Goal: Information Seeking & Learning: Learn about a topic

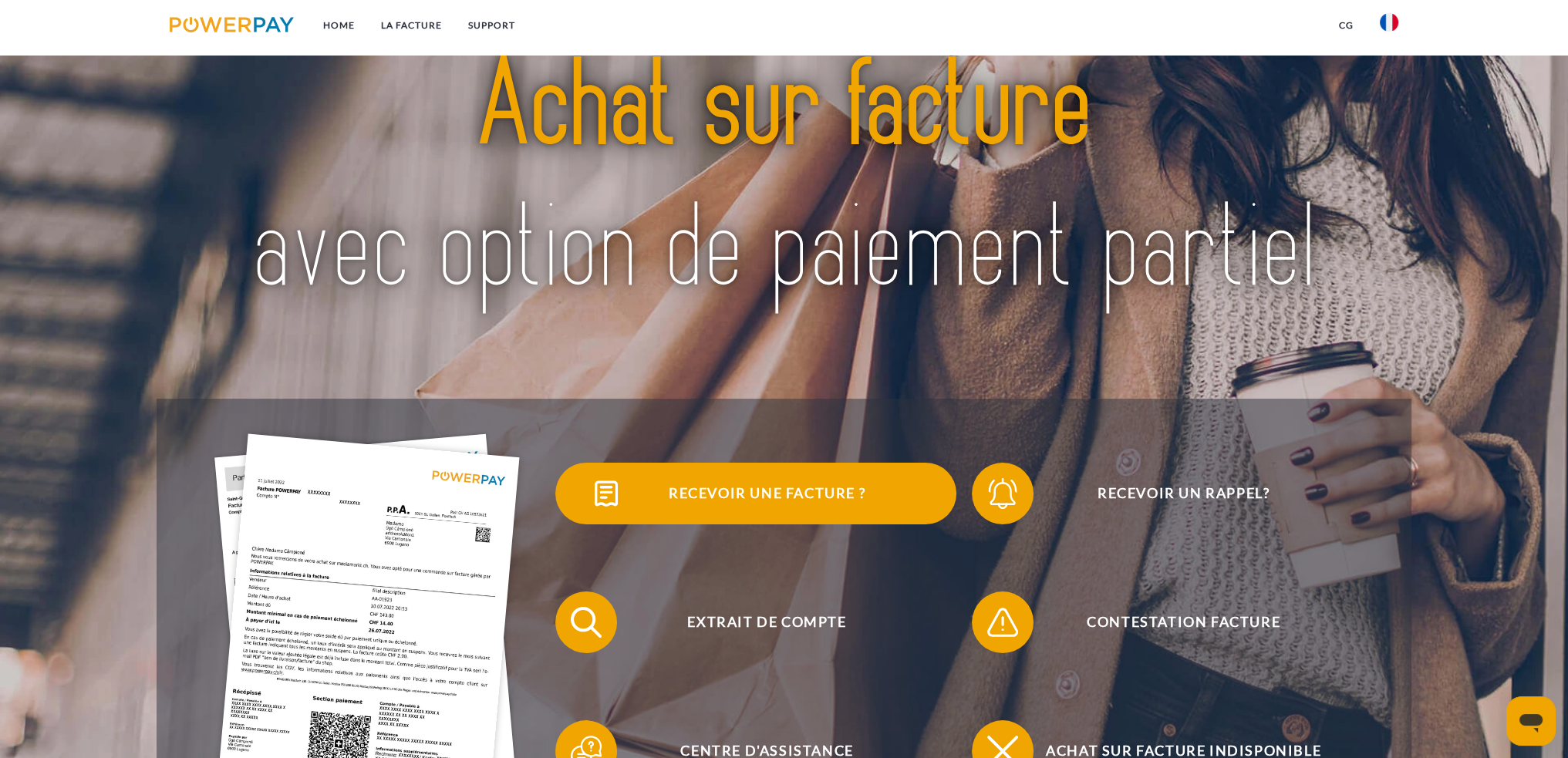
scroll to position [154, 0]
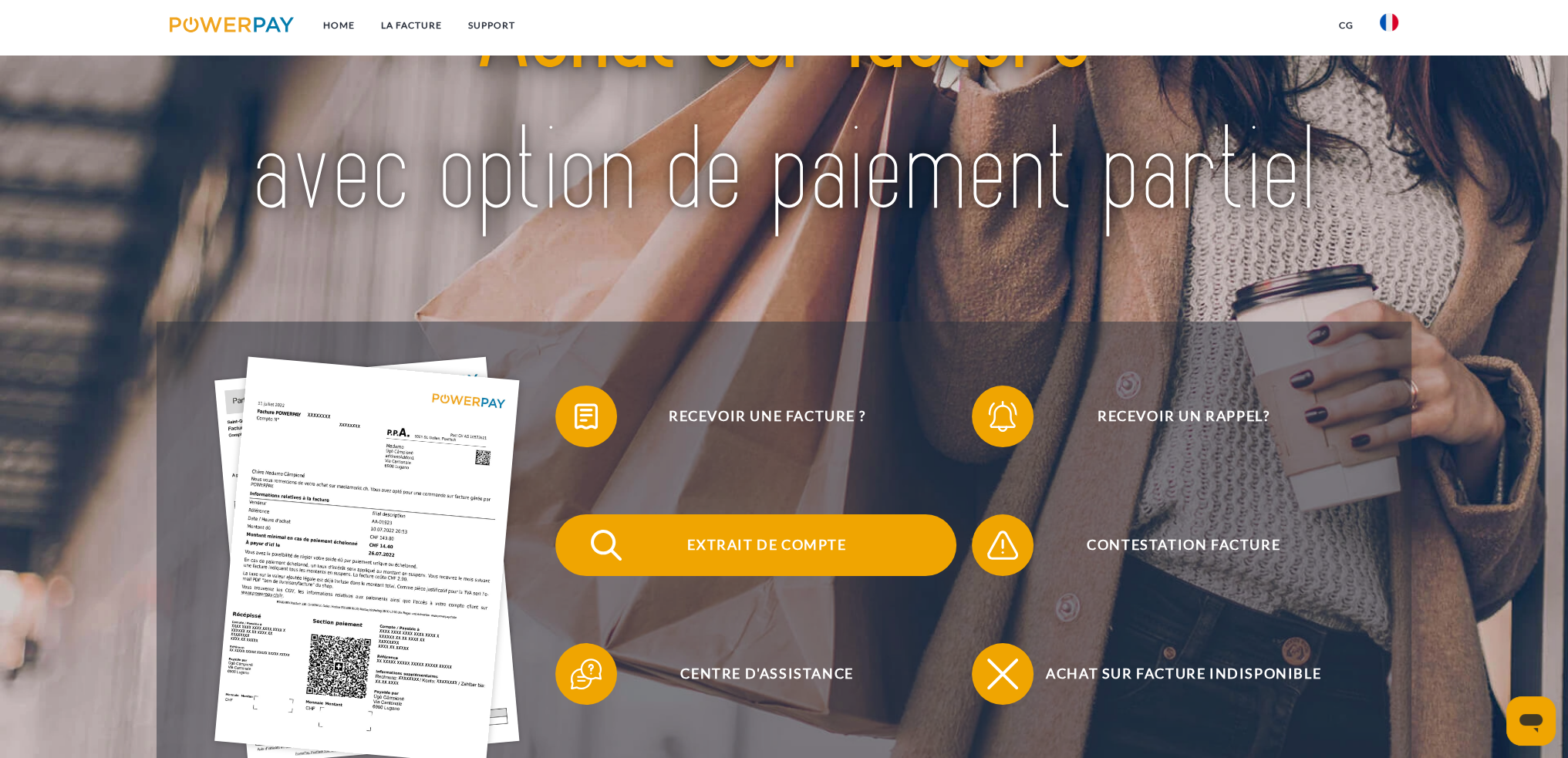
click at [723, 560] on span "Extrait de compte" at bounding box center [766, 545] width 378 height 62
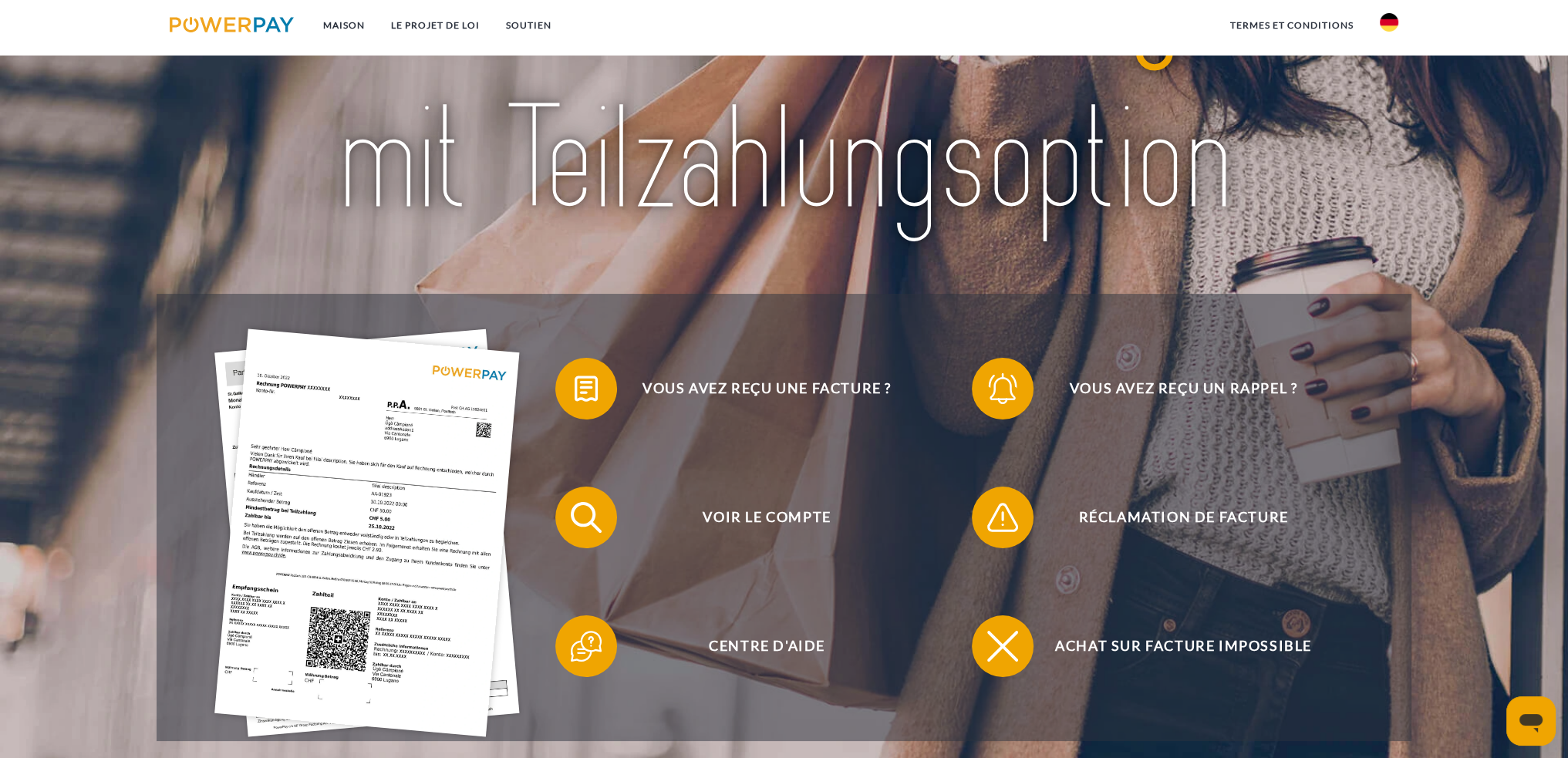
scroll to position [231, 0]
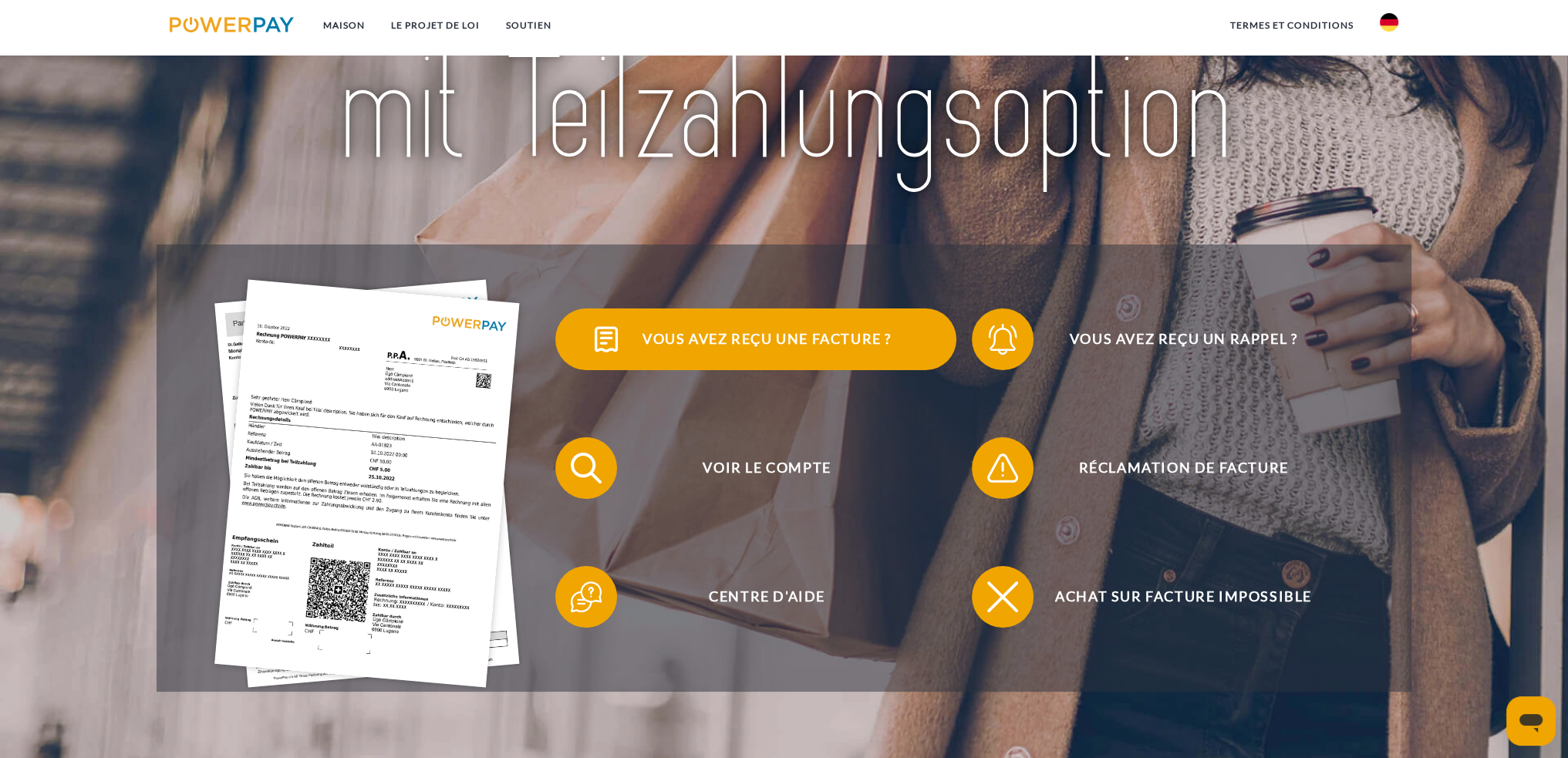
click at [748, 347] on font "Vous avez reçu une facture ?" at bounding box center [767, 338] width 249 height 17
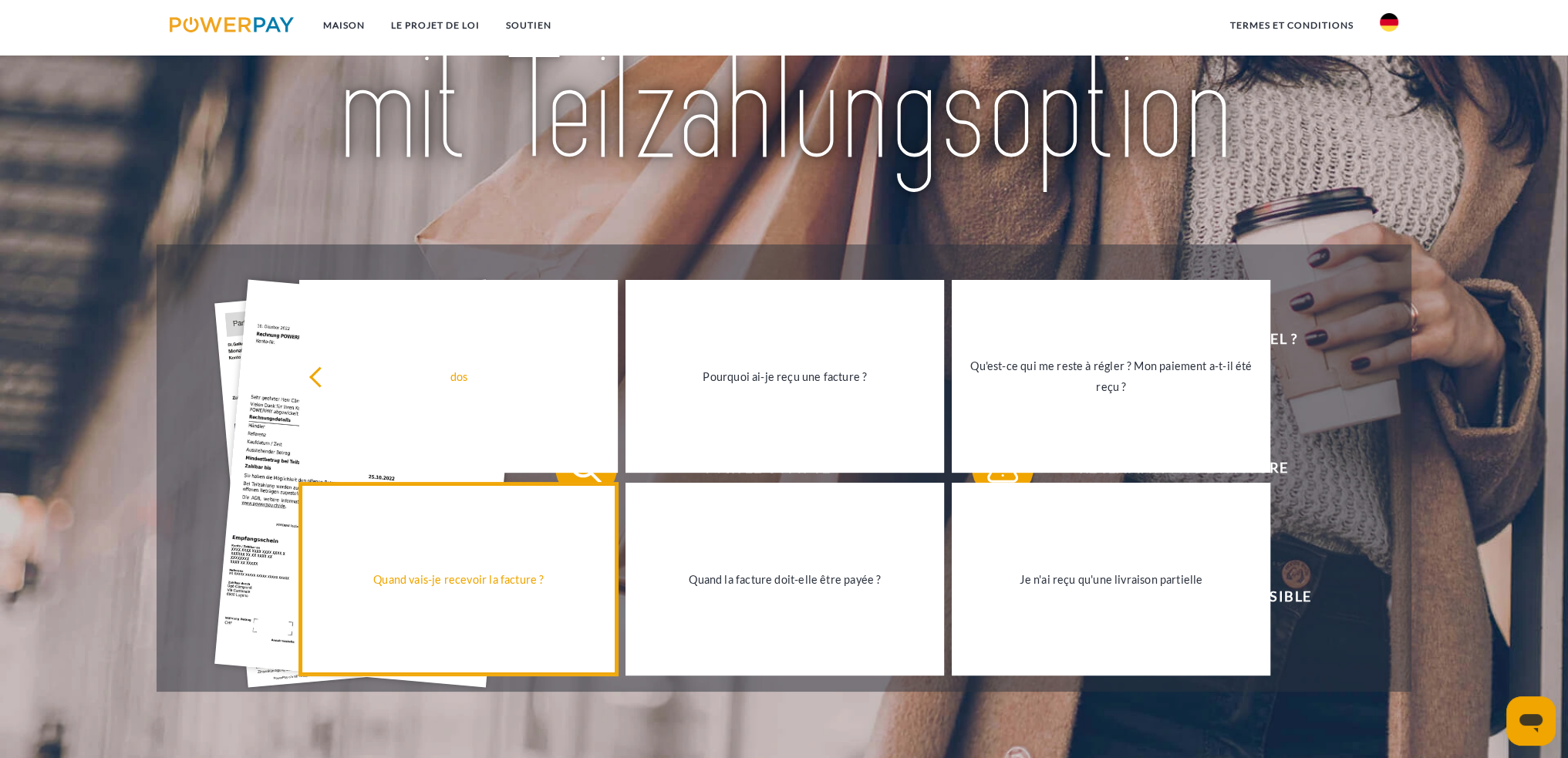
click at [452, 587] on font "Quand vais-je recevoir la facture ?" at bounding box center [458, 579] width 171 height 13
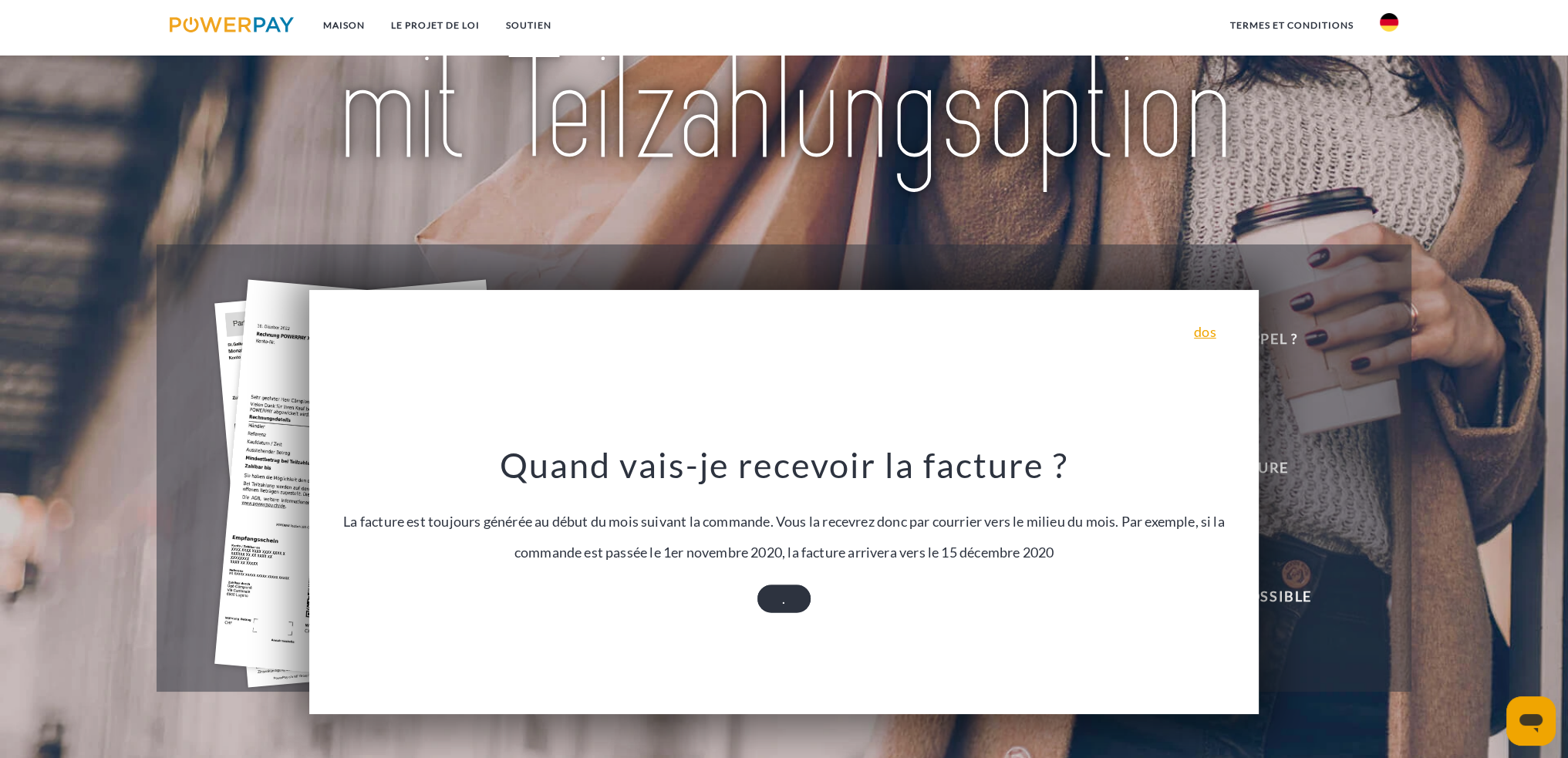
click at [773, 604] on link "." at bounding box center [783, 599] width 53 height 28
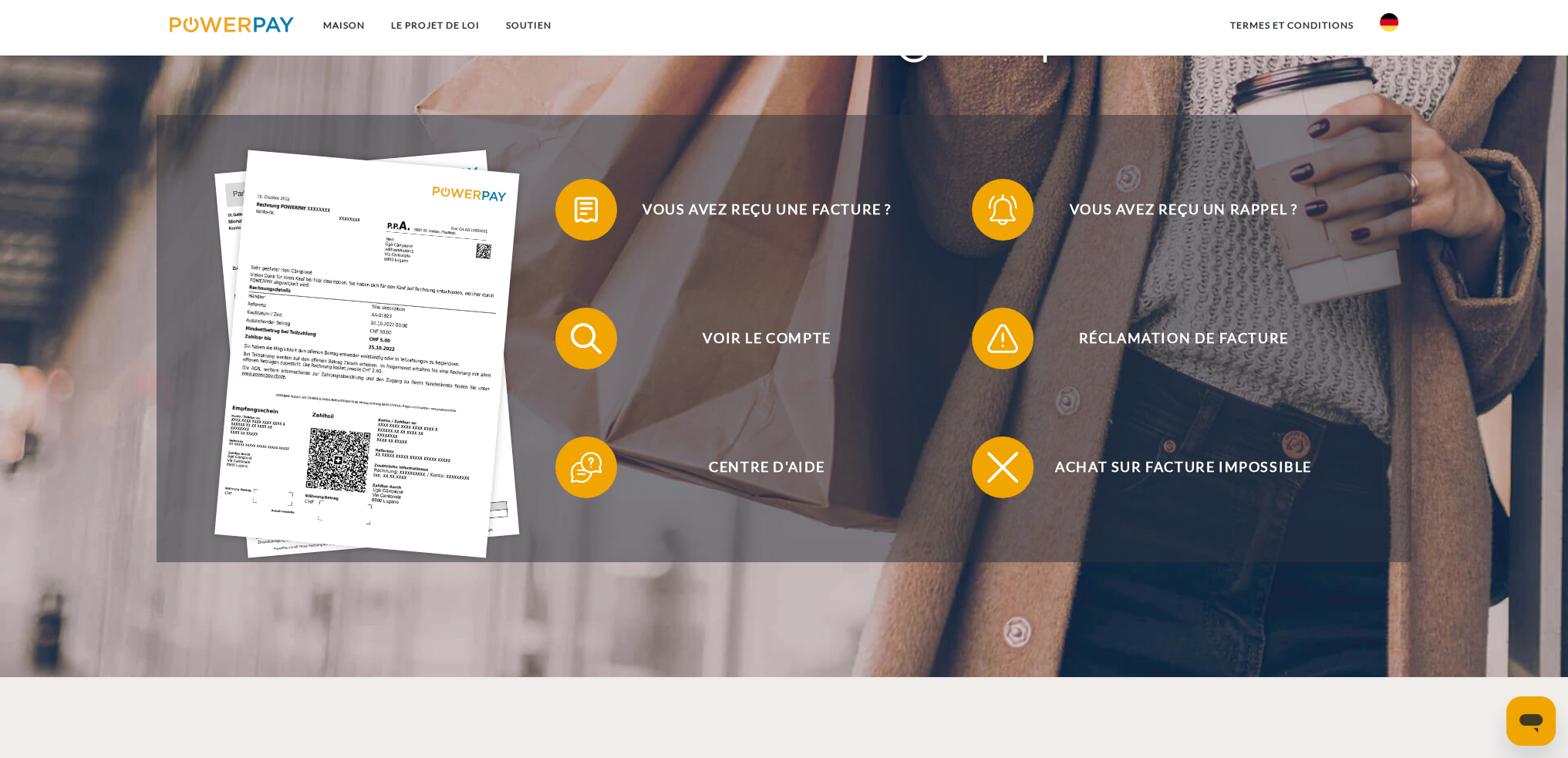
scroll to position [386, 0]
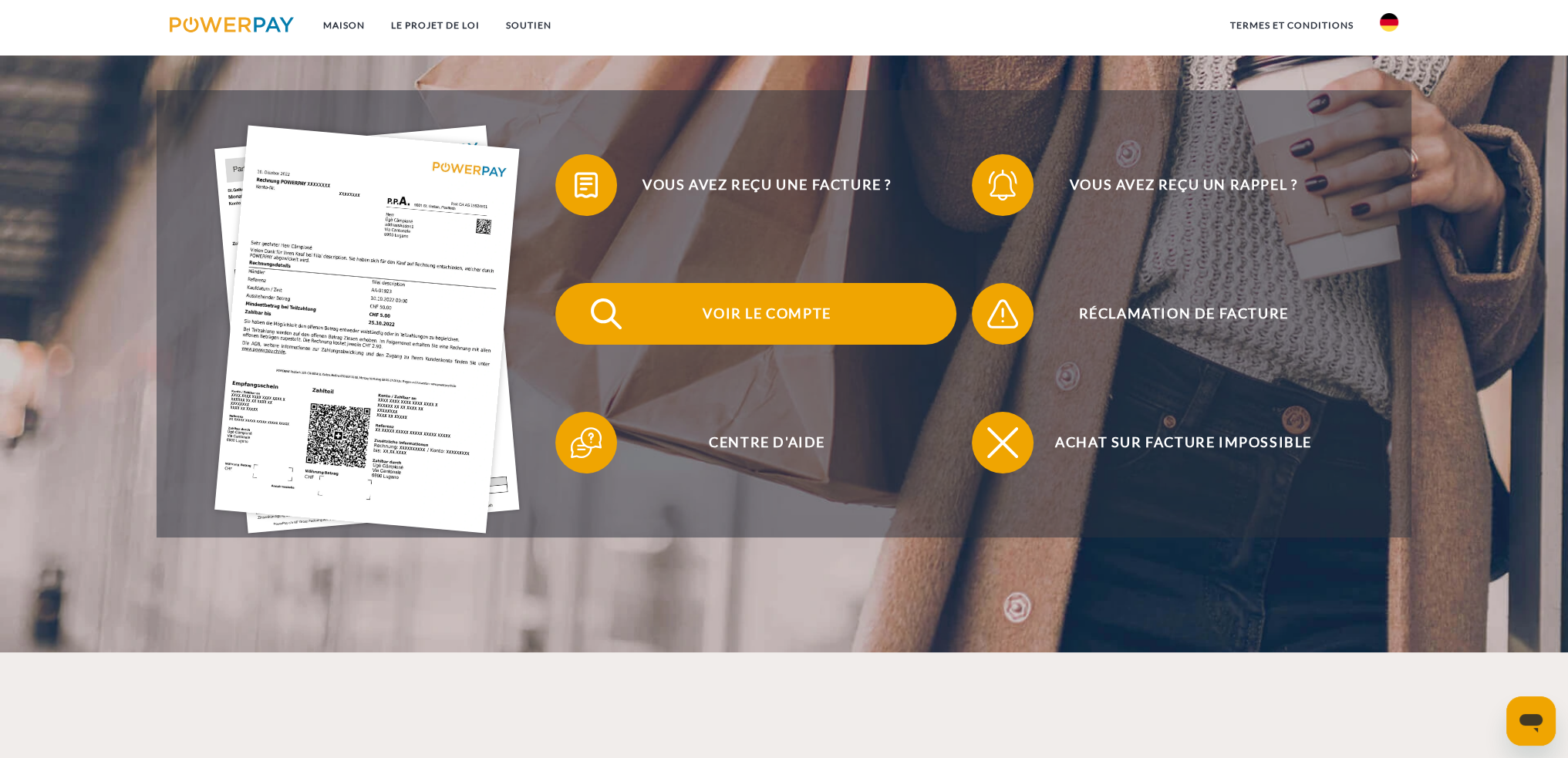
click at [755, 317] on font "Voir le compte" at bounding box center [766, 312] width 128 height 17
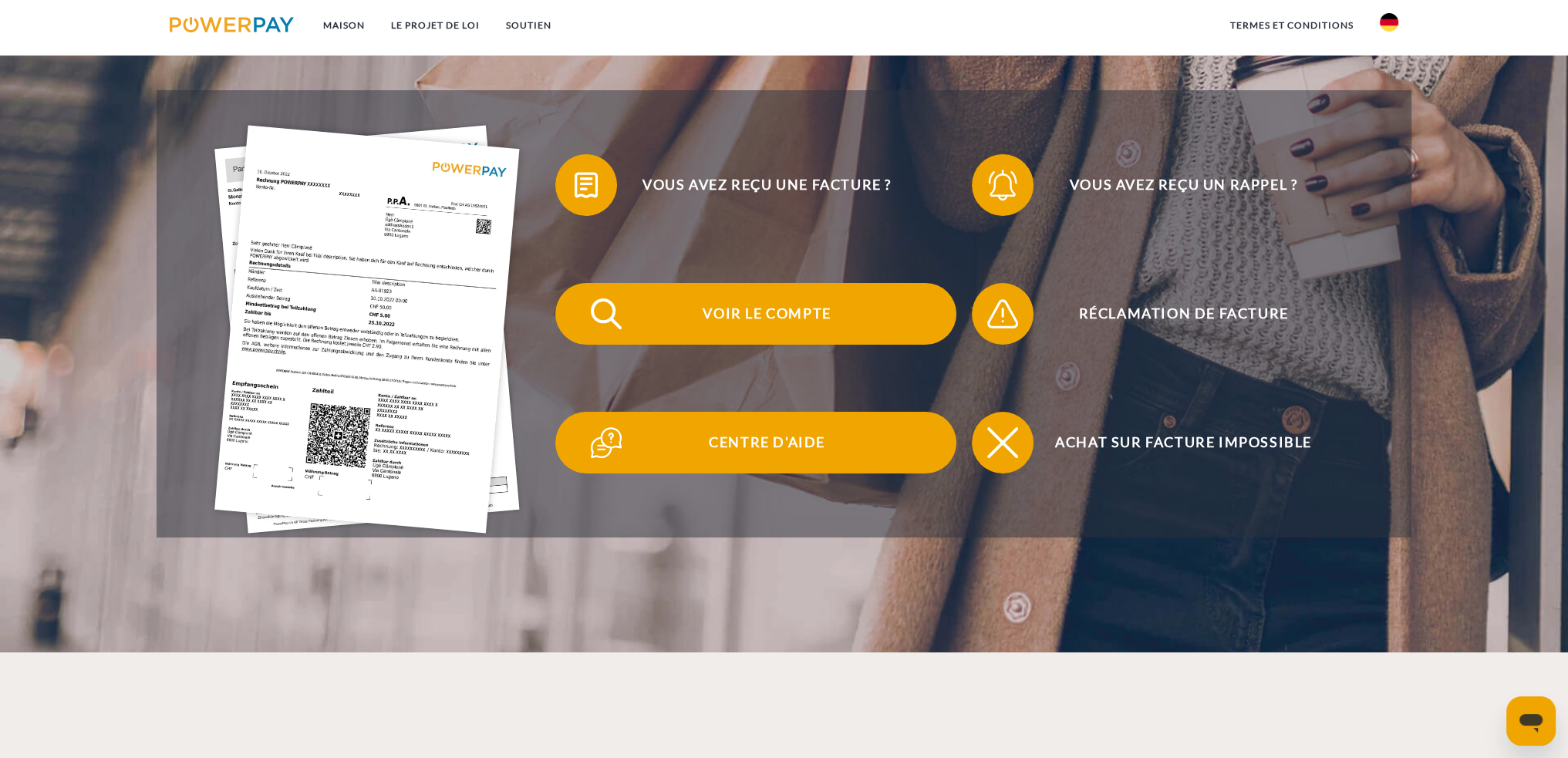
click at [780, 439] on font "Centre d'aide" at bounding box center [767, 442] width 116 height 17
